Goal: Check status: Check status

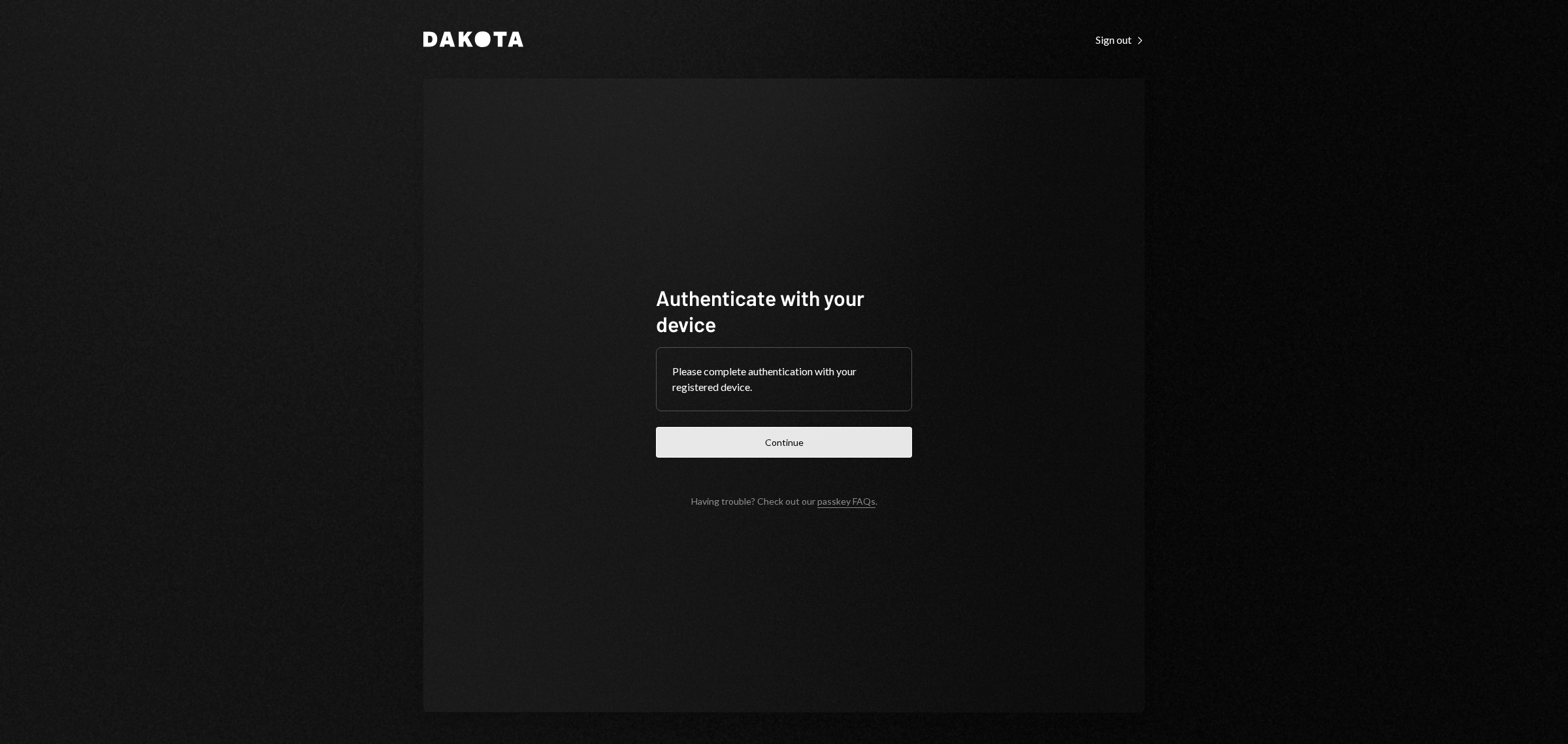
click at [835, 456] on button "Continue" at bounding box center [784, 442] width 256 height 31
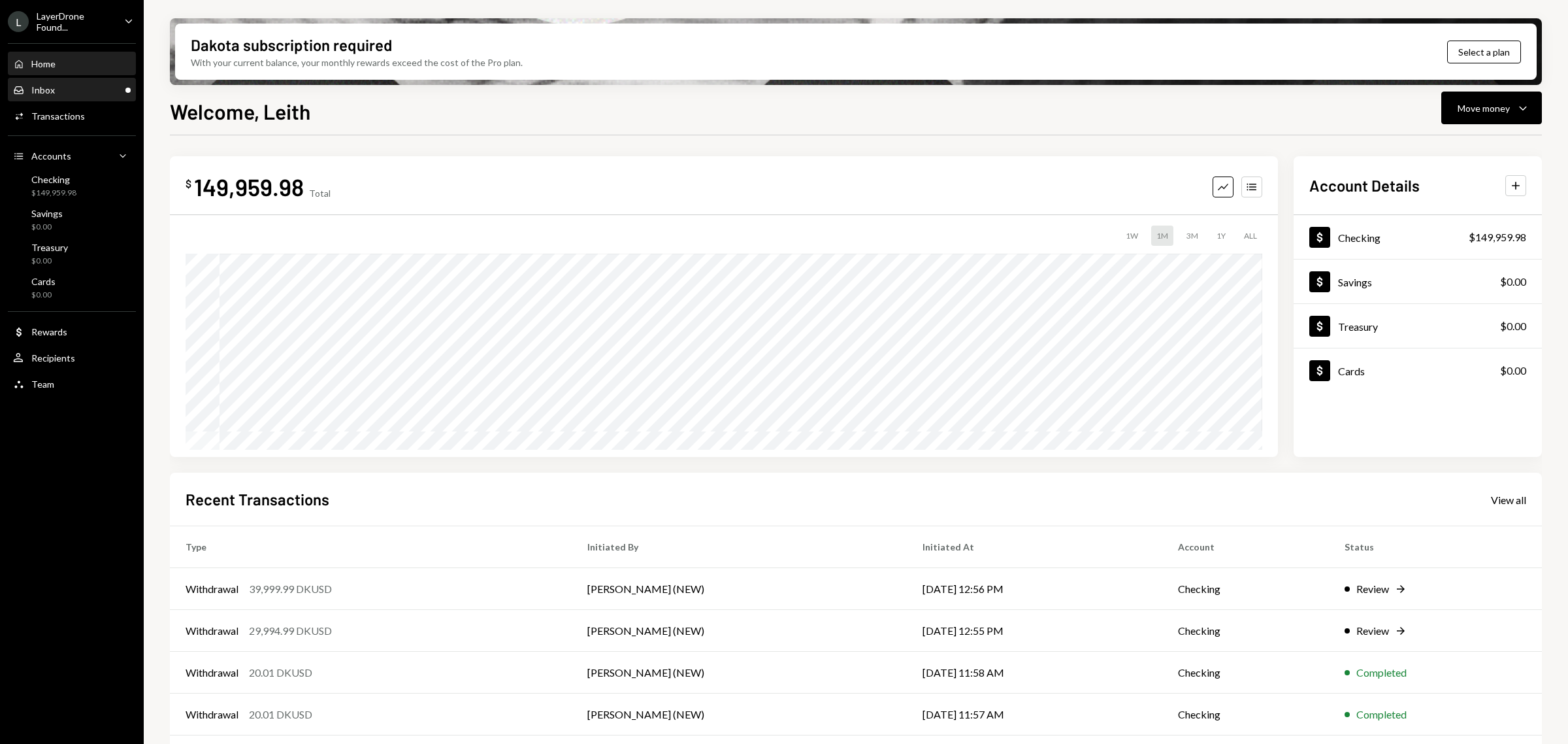
click at [75, 79] on div "Inbox Inbox" at bounding box center [72, 90] width 118 height 23
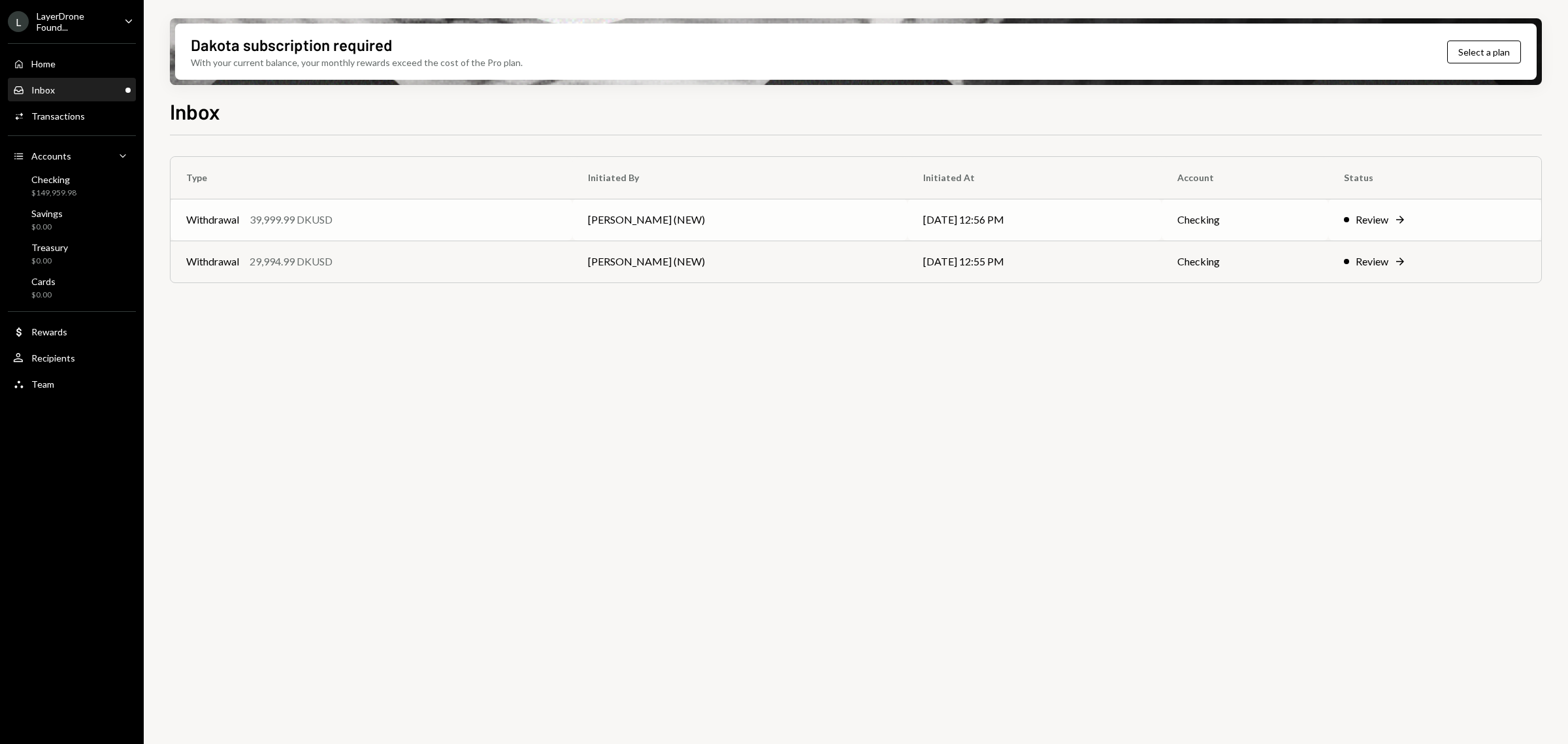
click at [549, 207] on td "Withdrawal 39,999.99 DKUSD" at bounding box center [371, 220] width 402 height 42
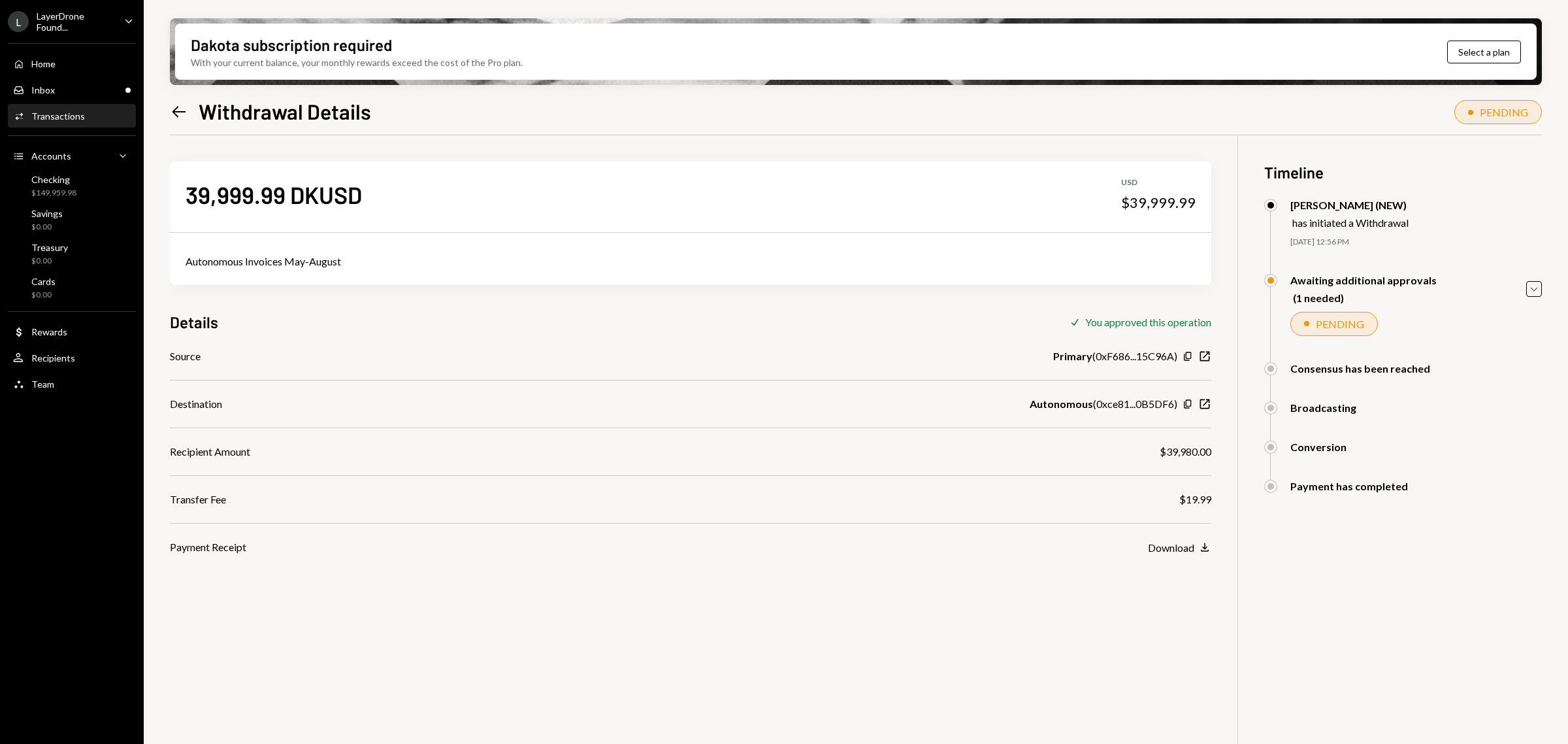
click at [177, 109] on icon "Left Arrow" at bounding box center [179, 111] width 18 height 18
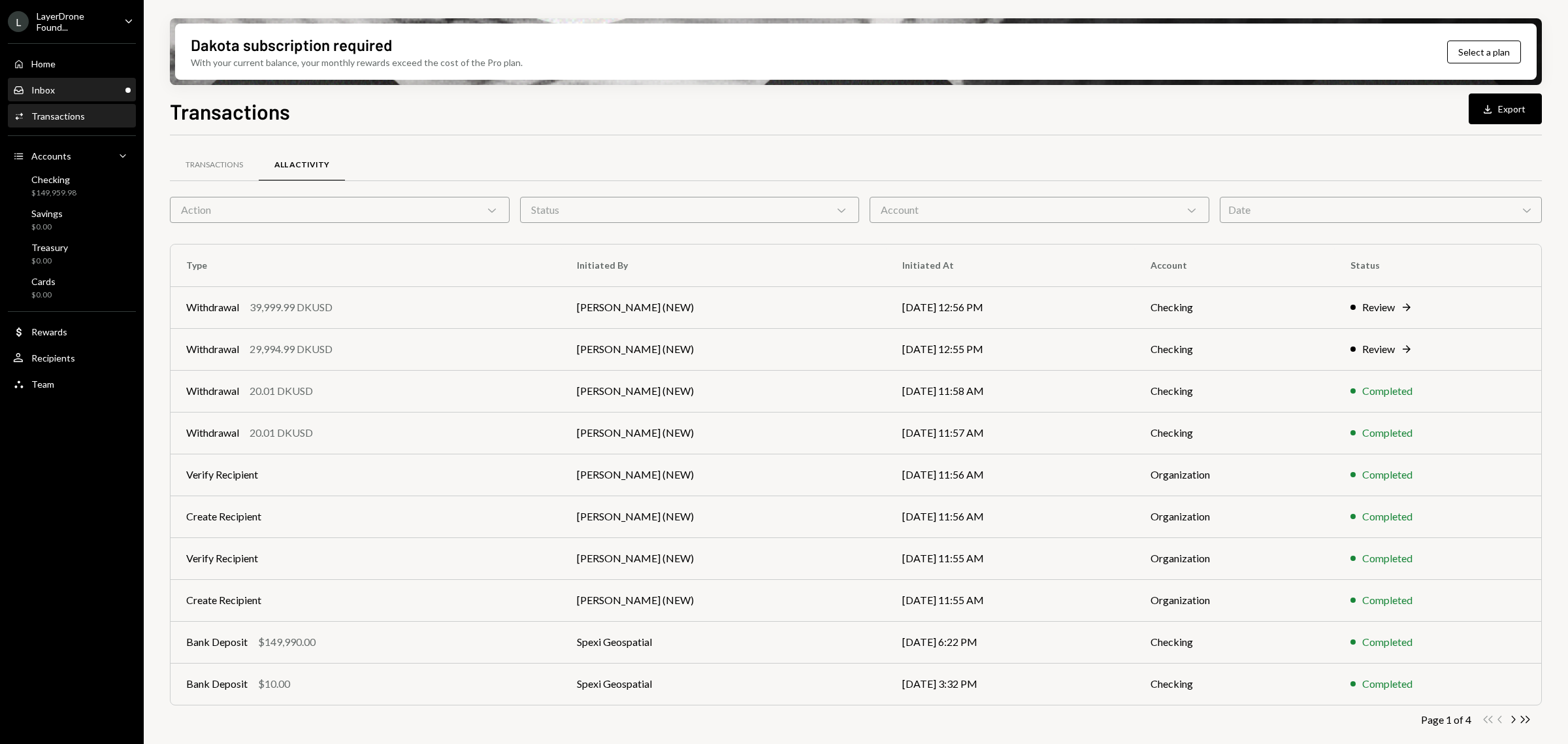
click at [76, 87] on div "Inbox Inbox" at bounding box center [72, 90] width 118 height 12
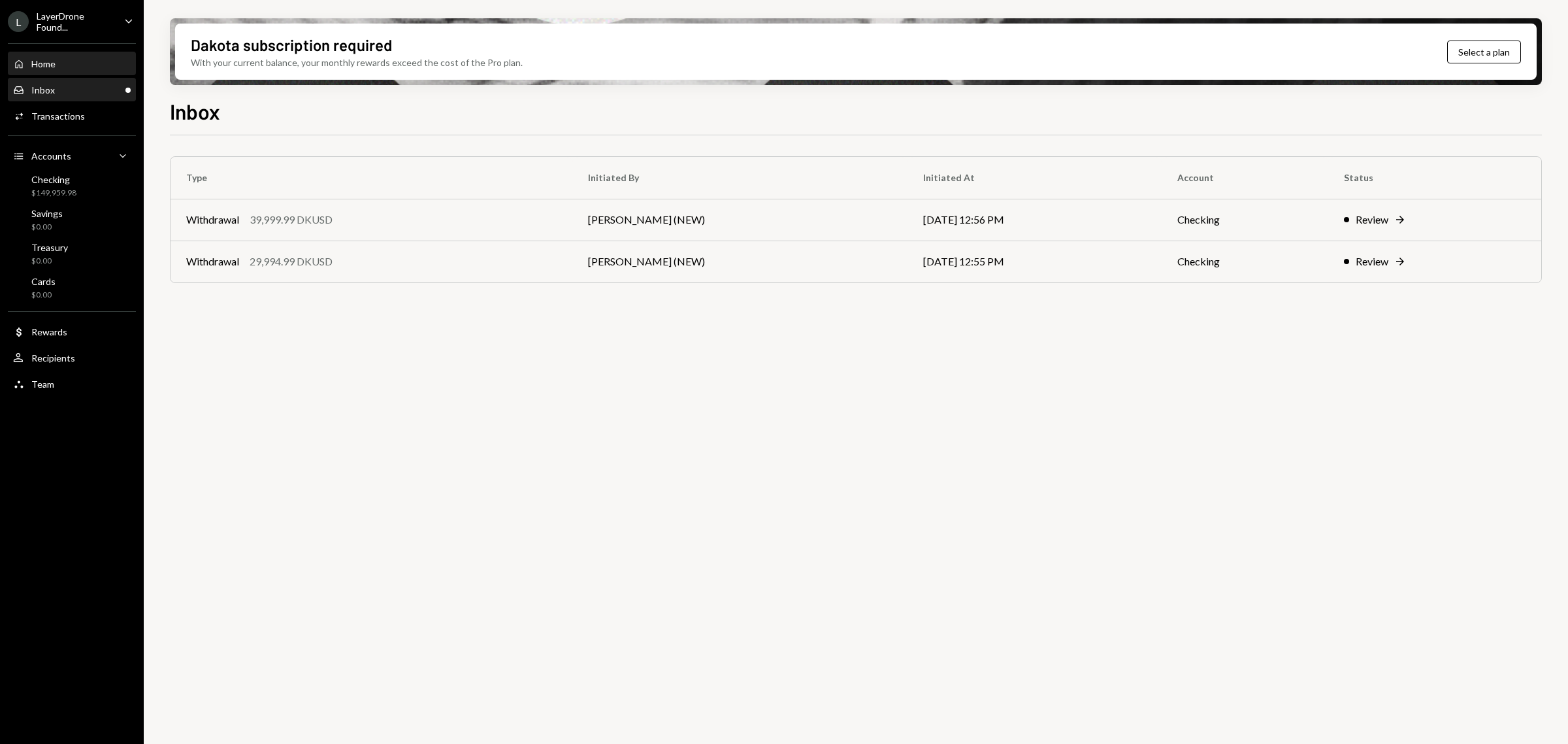
click at [57, 73] on div "Home Home" at bounding box center [72, 64] width 118 height 23
